Goal: Task Accomplishment & Management: Complete application form

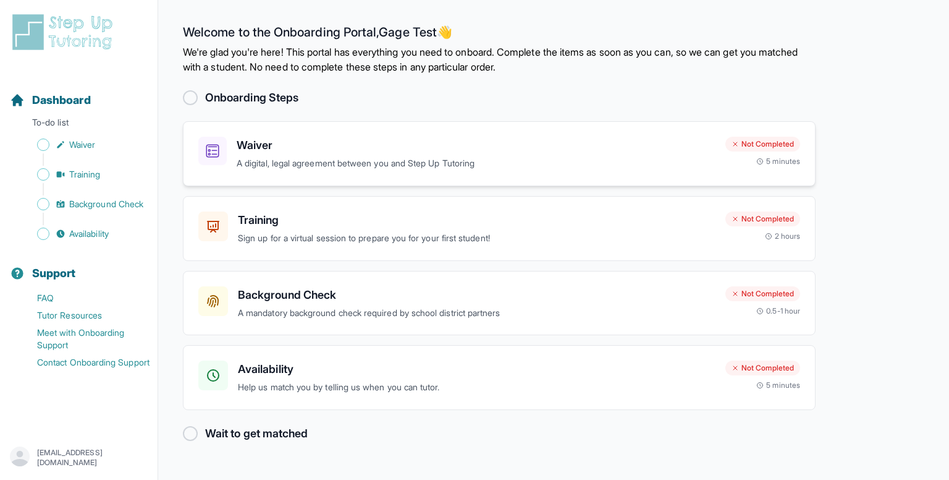
click at [435, 151] on h3 "Waiver" at bounding box center [476, 145] width 479 height 17
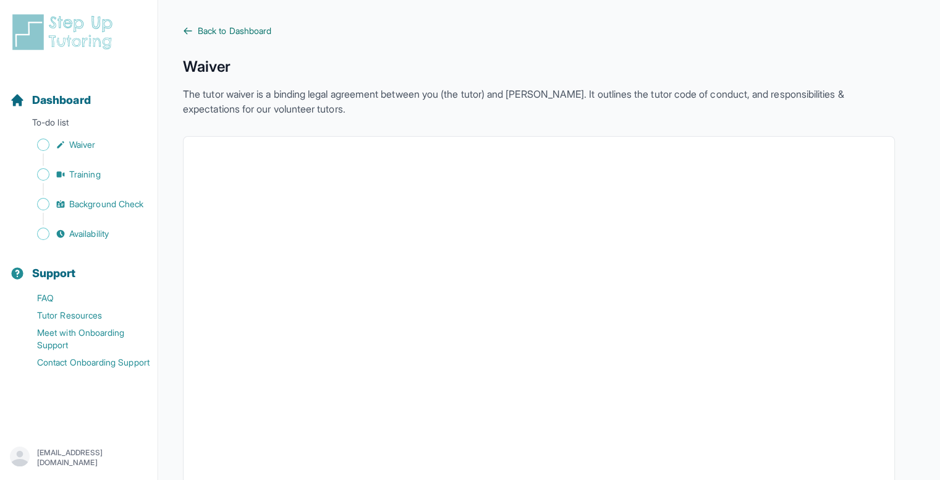
click at [191, 30] on icon at bounding box center [187, 31] width 7 height 6
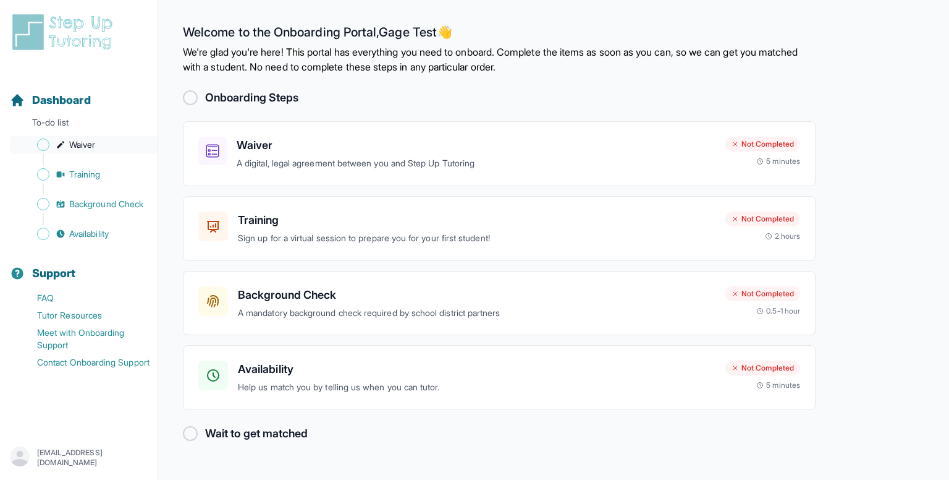
click at [49, 140] on link "Waiver" at bounding box center [84, 144] width 148 height 17
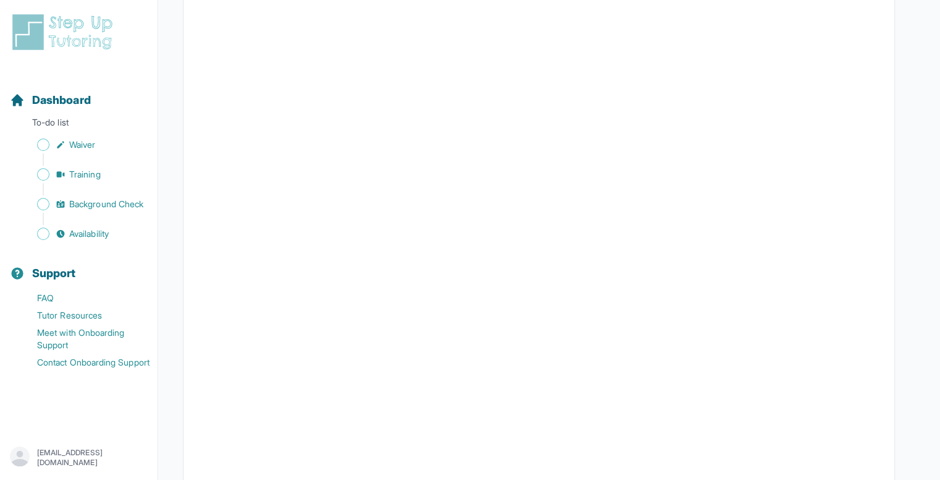
scroll to position [1764, 0]
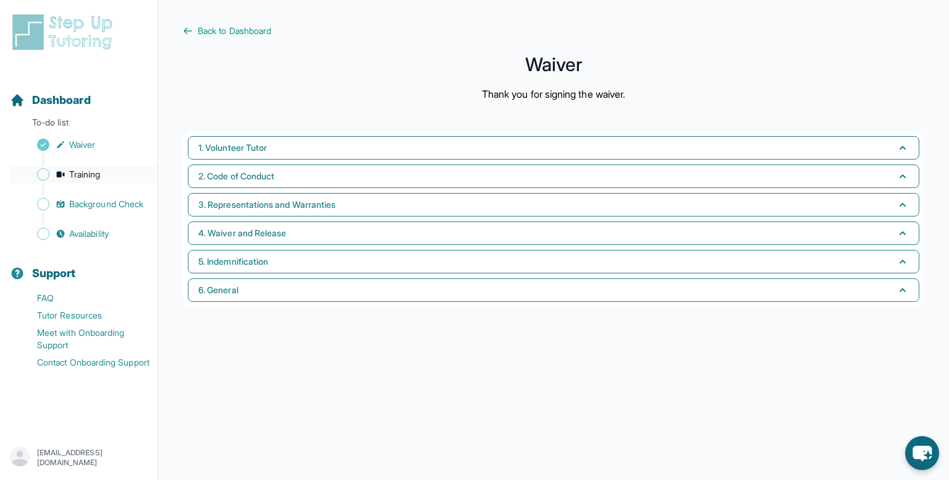
click at [45, 172] on span "Sidebar" at bounding box center [43, 174] width 12 height 12
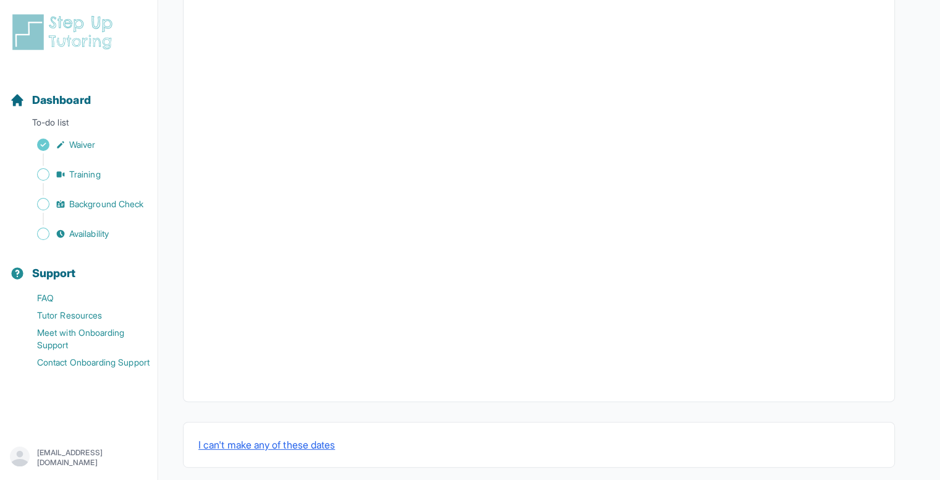
scroll to position [390, 0]
click at [335, 432] on button "I can't make any of these dates" at bounding box center [266, 432] width 137 height 15
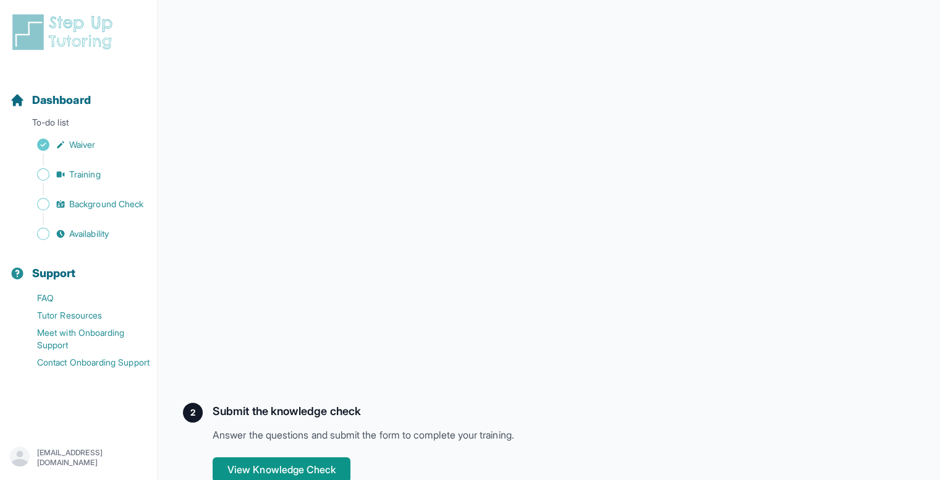
scroll to position [298, 0]
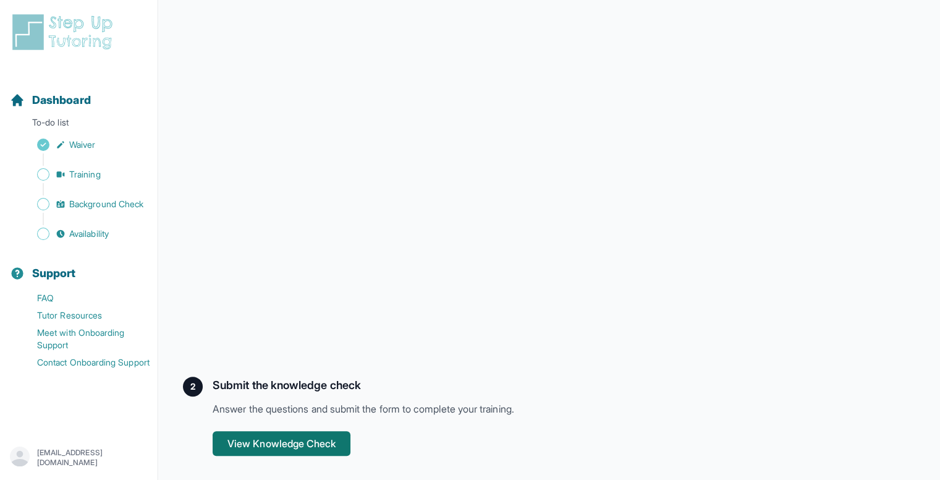
click at [295, 446] on button "View Knowledge Check" at bounding box center [282, 443] width 138 height 25
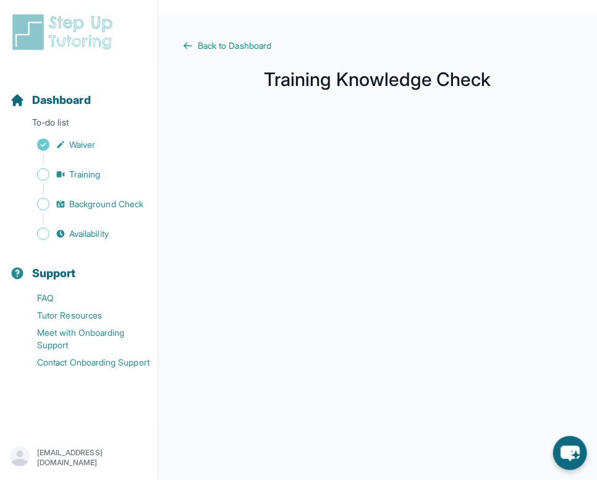
scroll to position [183, 0]
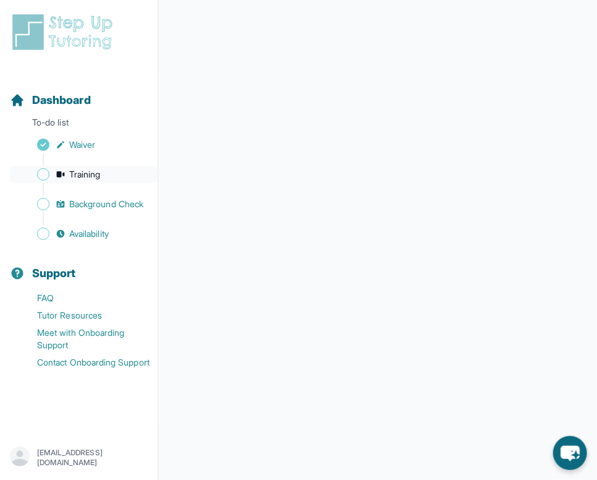
click at [47, 173] on span "Sidebar" at bounding box center [43, 174] width 12 height 12
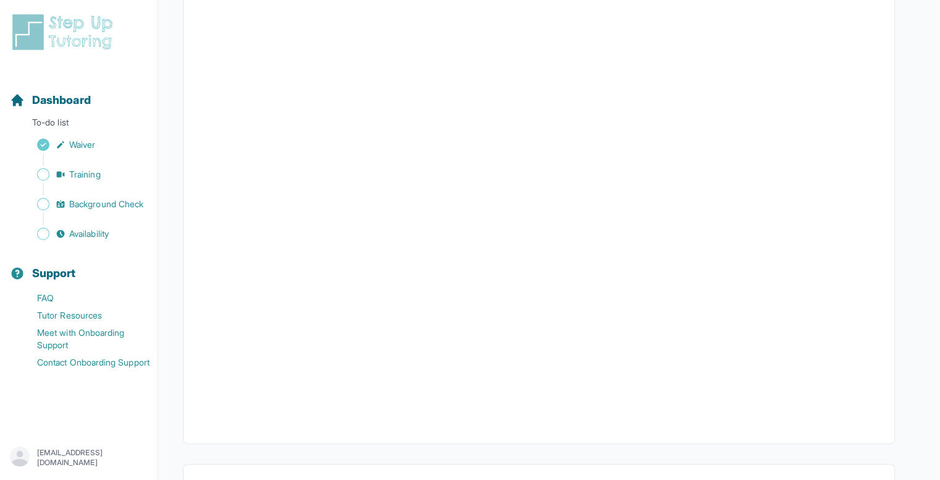
scroll to position [353, 0]
click at [105, 205] on span "Background Check" at bounding box center [106, 204] width 74 height 12
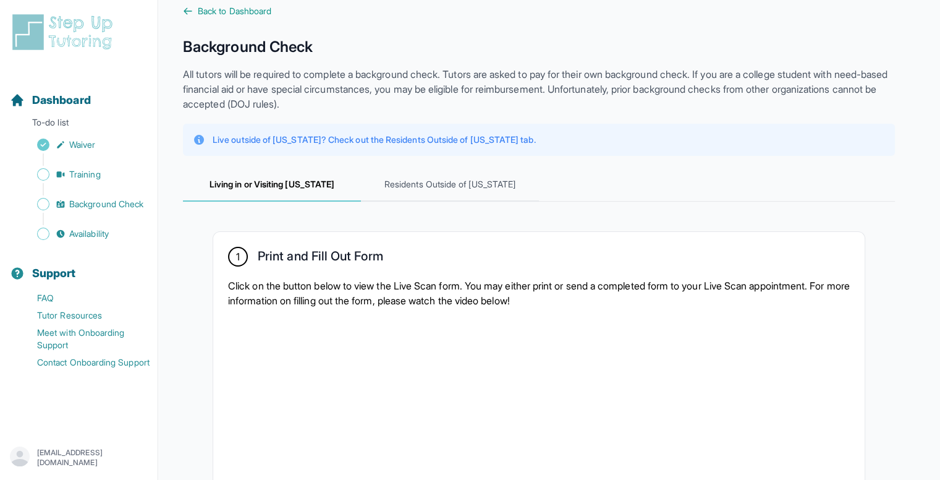
scroll to position [20, 0]
click at [448, 182] on span "Residents Outside of California" at bounding box center [450, 184] width 178 height 33
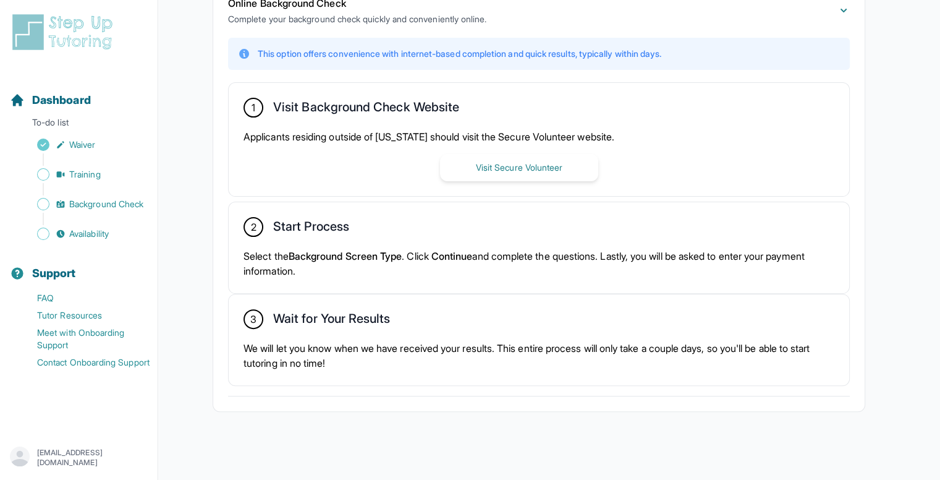
scroll to position [304, 0]
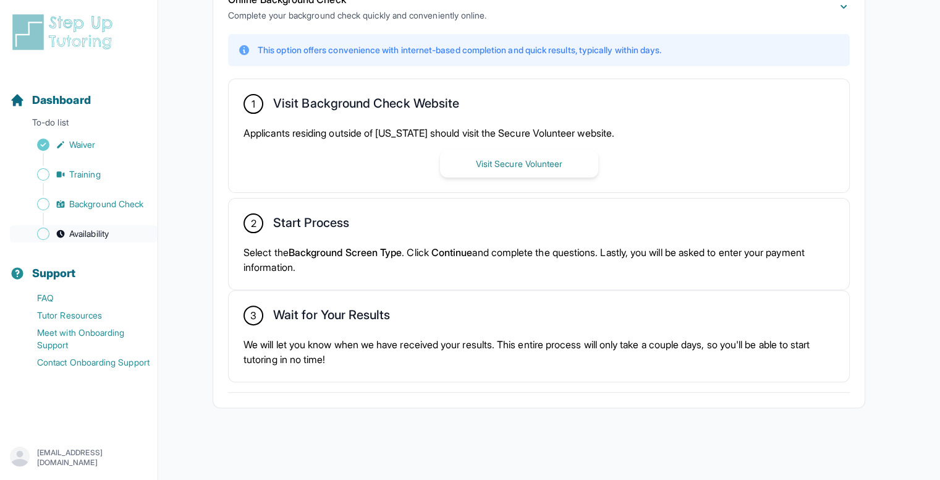
click at [103, 230] on span "Availability" at bounding box center [89, 233] width 40 height 12
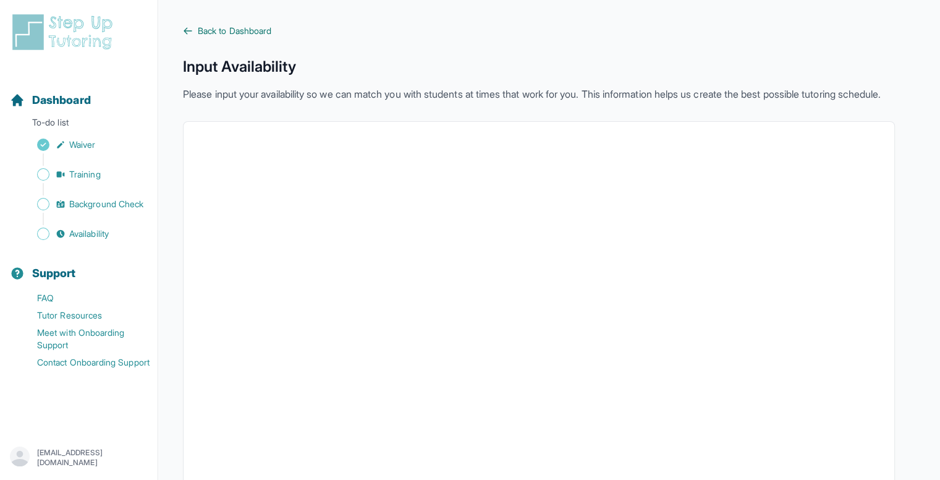
click at [205, 36] on span "Back to Dashboard" at bounding box center [235, 31] width 74 height 12
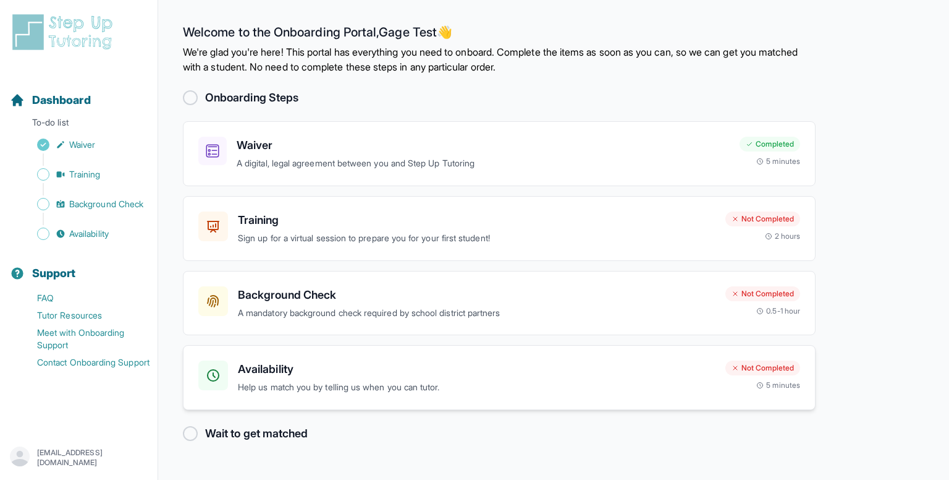
click at [291, 364] on h3 "Availability" at bounding box center [477, 368] width 478 height 17
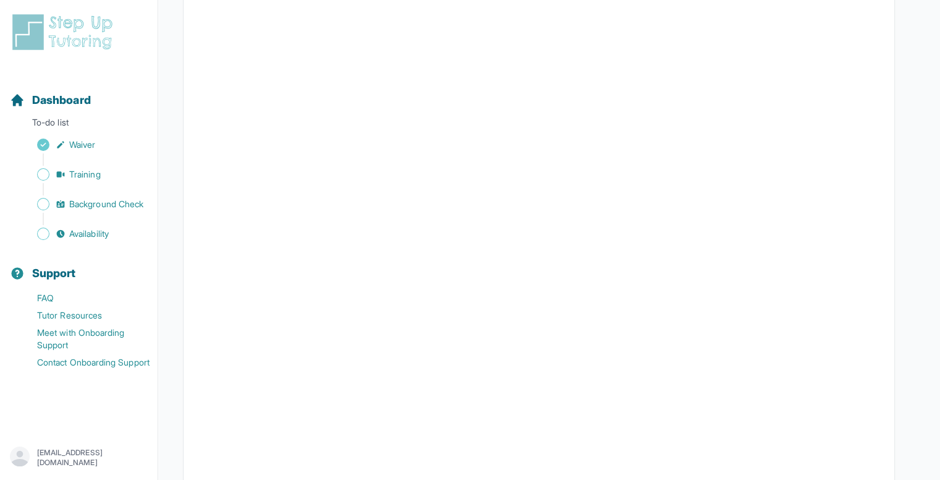
scroll to position [174, 0]
click at [74, 174] on span "Training" at bounding box center [85, 174] width 32 height 12
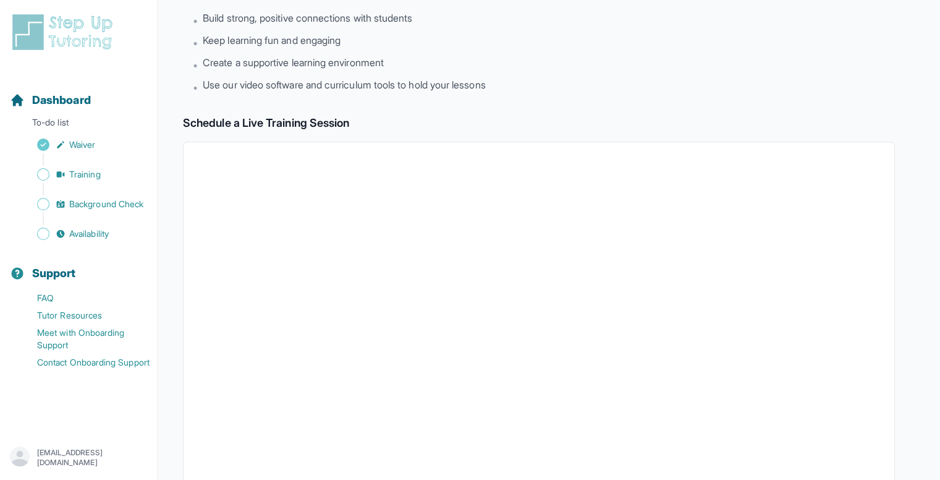
scroll to position [174, 0]
